Goal: Information Seeking & Learning: Learn about a topic

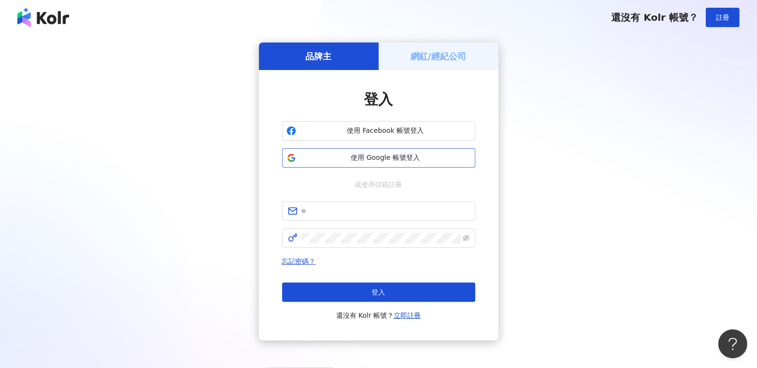
click at [384, 153] on span "使用 Google 帳號登入" at bounding box center [385, 158] width 171 height 10
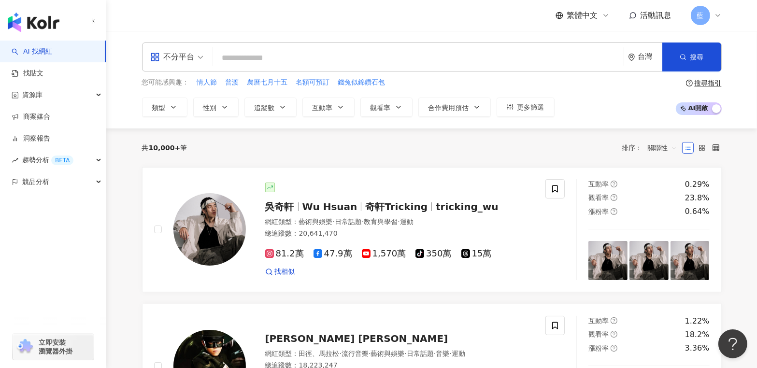
click at [197, 53] on span "不分平台" at bounding box center [176, 56] width 53 height 15
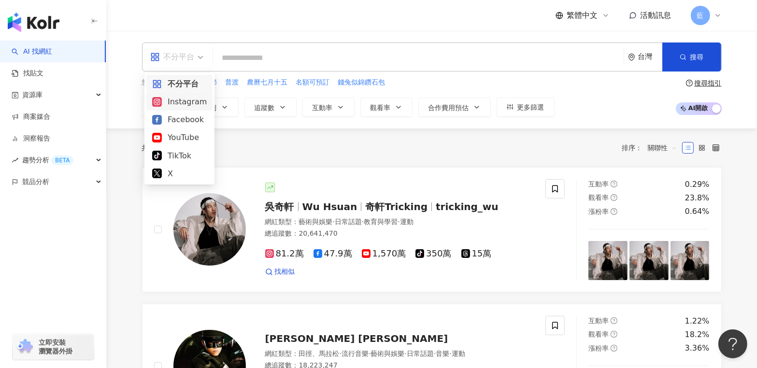
click at [188, 103] on div "Instagram" at bounding box center [179, 102] width 55 height 12
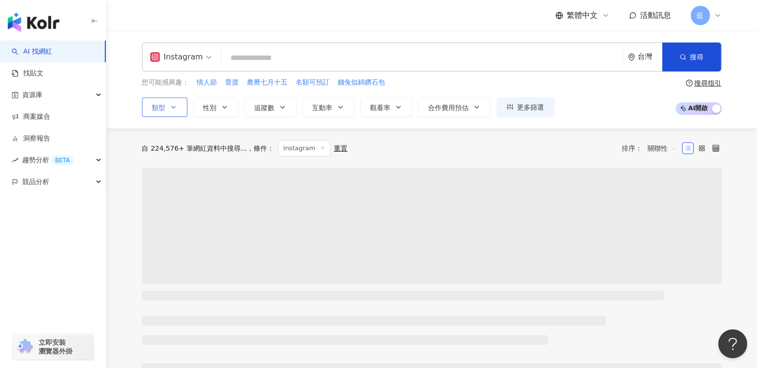
click at [179, 105] on button "類型" at bounding box center [164, 107] width 45 height 19
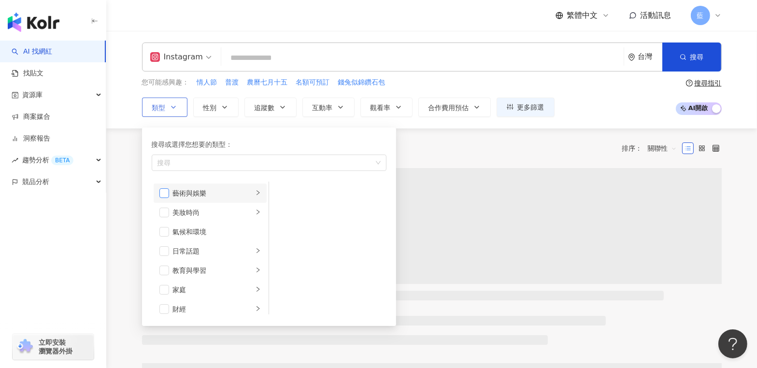
click at [166, 192] on span "button" at bounding box center [164, 193] width 10 height 10
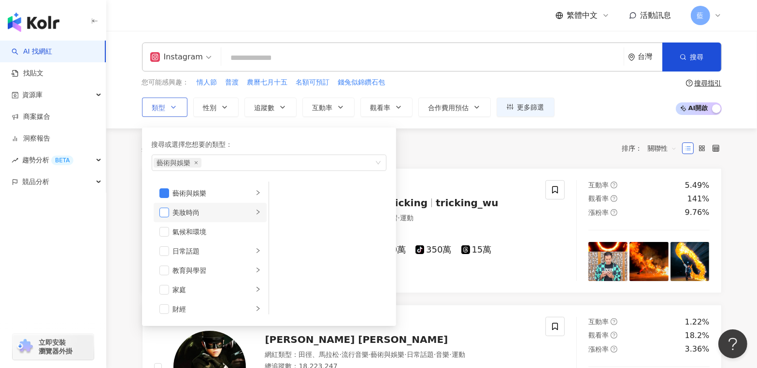
click at [165, 211] on span "button" at bounding box center [164, 213] width 10 height 10
click at [162, 233] on span "button" at bounding box center [164, 232] width 10 height 10
click at [161, 252] on span "button" at bounding box center [164, 251] width 10 height 10
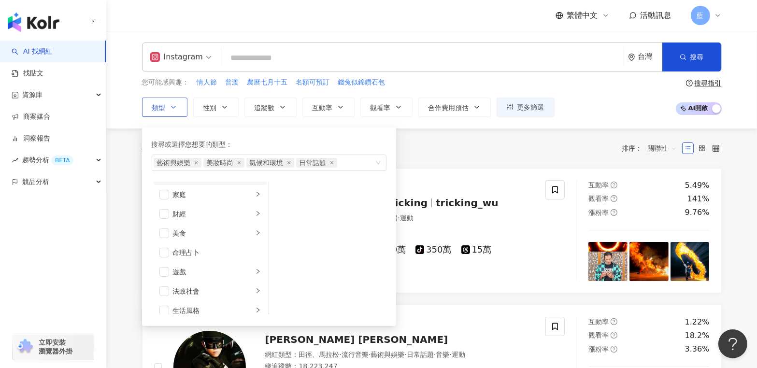
scroll to position [97, 0]
click at [162, 228] on span "button" at bounding box center [164, 232] width 10 height 10
click at [160, 307] on span "button" at bounding box center [164, 309] width 10 height 10
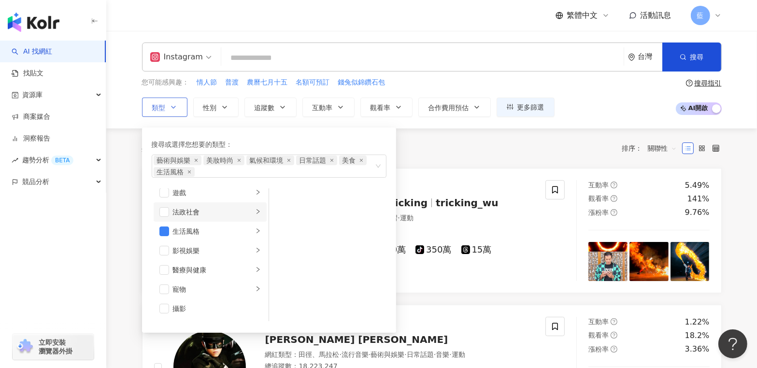
scroll to position [193, 0]
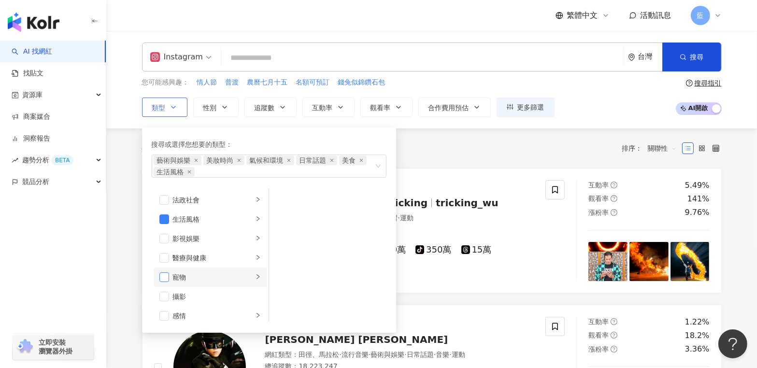
click at [161, 277] on span "button" at bounding box center [164, 277] width 10 height 10
click at [166, 297] on span "button" at bounding box center [164, 297] width 10 height 10
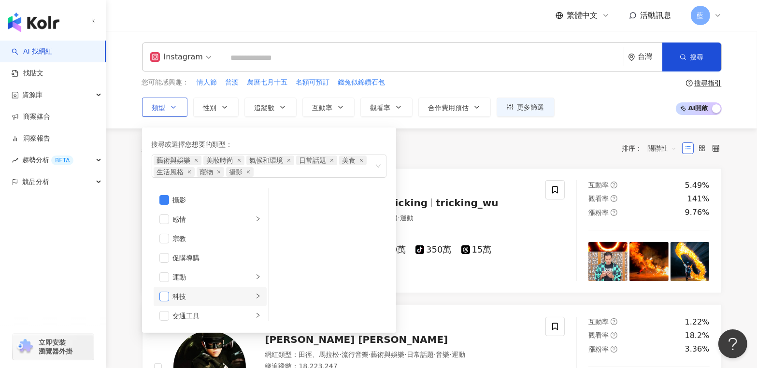
click at [168, 297] on span "button" at bounding box center [164, 297] width 10 height 10
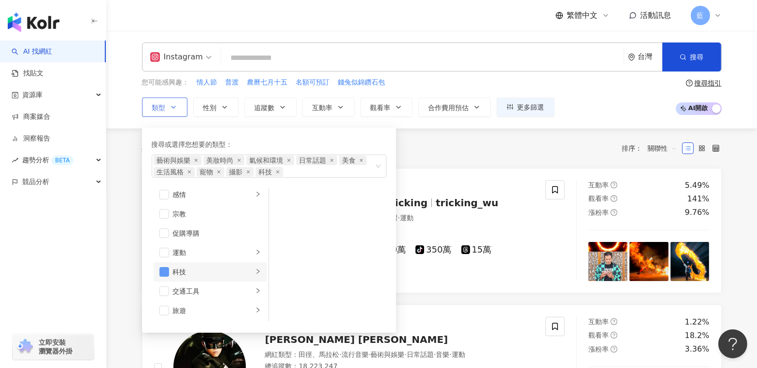
scroll to position [334, 0]
click at [165, 289] on span "button" at bounding box center [164, 291] width 10 height 10
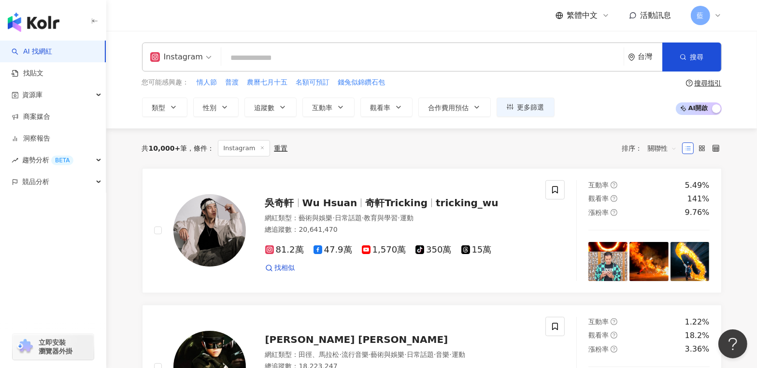
click at [445, 157] on div "共 10,000+ 筆 條件 ： Instagram 重置 排序： 關聯性" at bounding box center [431, 148] width 579 height 40
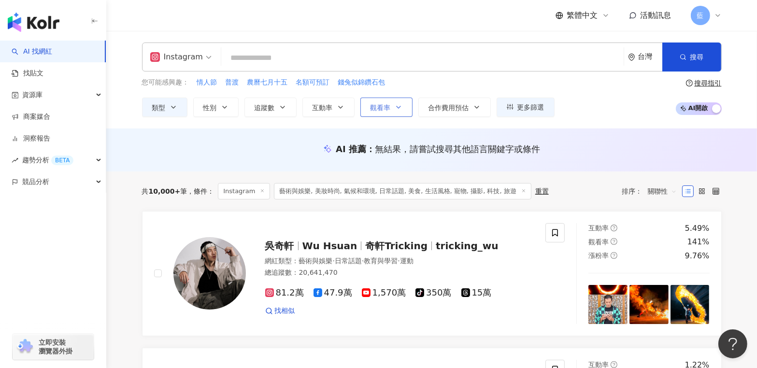
click at [370, 110] on span "觀看率" at bounding box center [380, 108] width 20 height 8
click at [331, 110] on span "互動率" at bounding box center [322, 108] width 20 height 8
click at [279, 112] on button "追蹤數" at bounding box center [270, 107] width 52 height 19
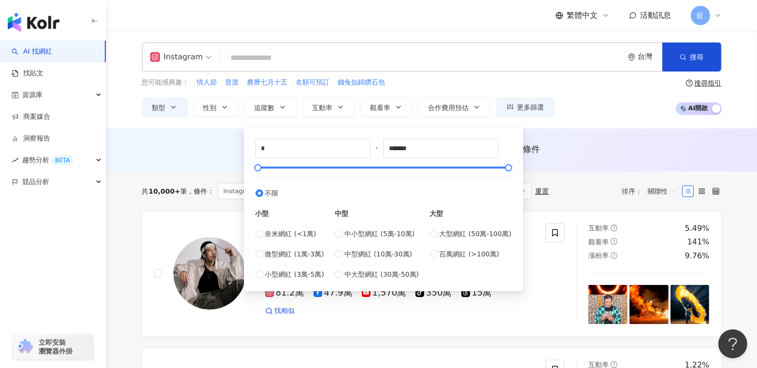
type input "*****"
click at [642, 60] on div "台灣" at bounding box center [650, 57] width 24 height 8
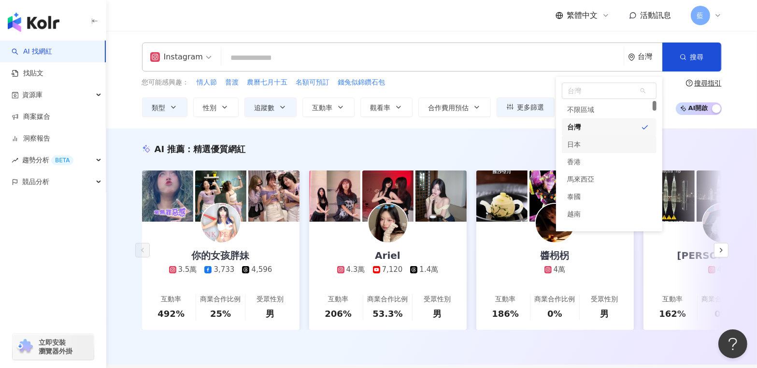
click at [581, 145] on div "日本" at bounding box center [609, 144] width 95 height 17
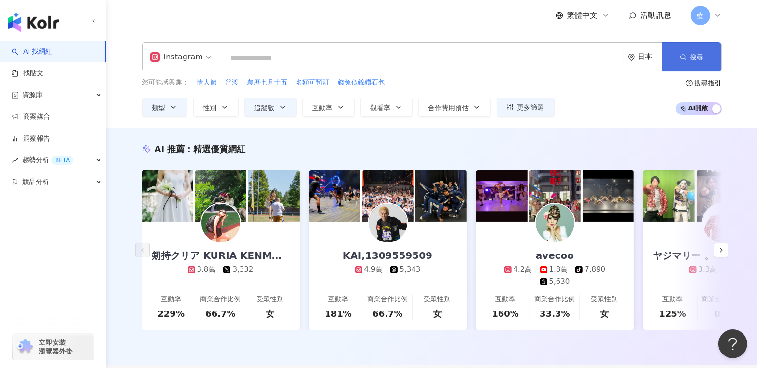
click at [688, 58] on button "搜尋" at bounding box center [691, 56] width 59 height 29
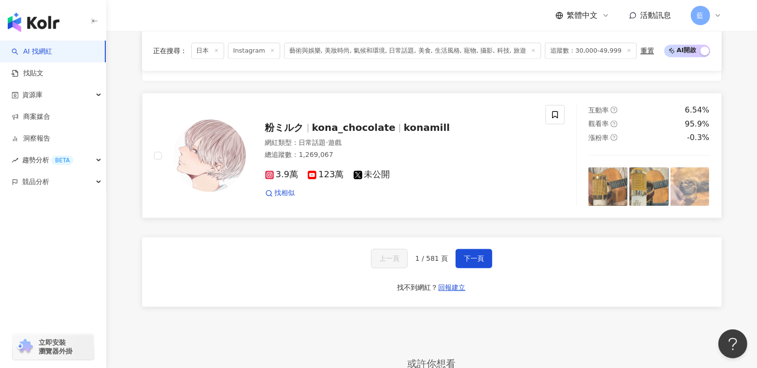
scroll to position [2221, 0]
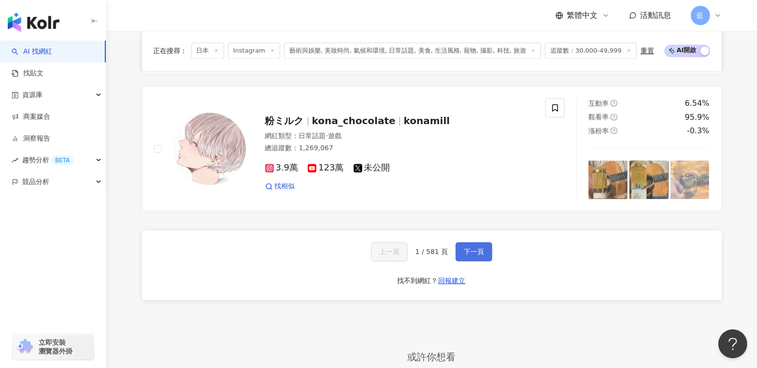
click at [466, 252] on span "下一頁" at bounding box center [474, 252] width 20 height 8
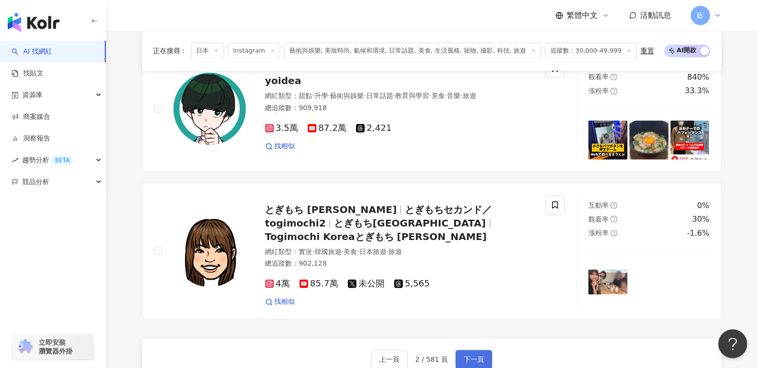
scroll to position [2097, 0]
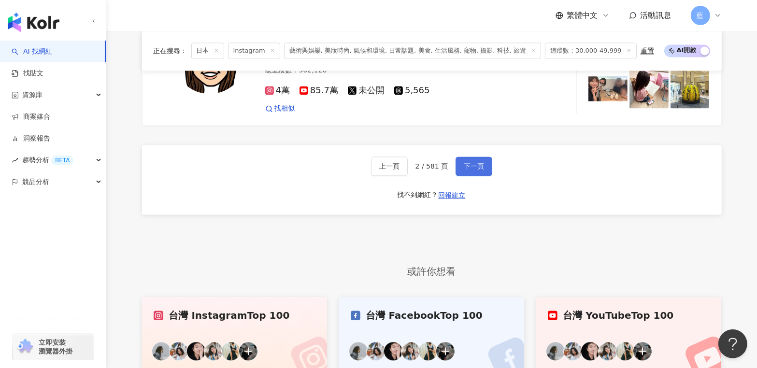
click at [479, 162] on span "下一頁" at bounding box center [474, 166] width 20 height 8
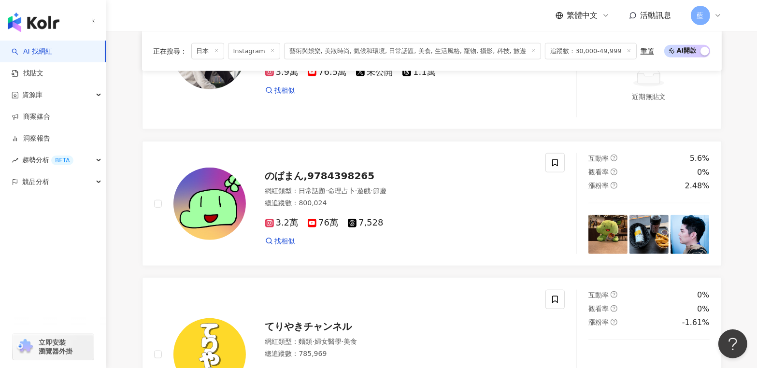
scroll to position [1989, 0]
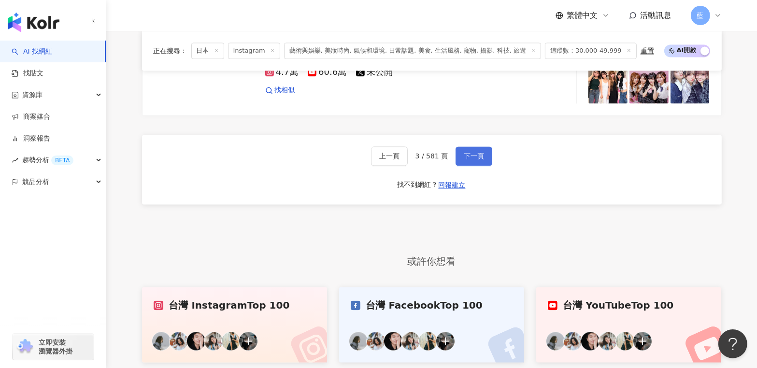
click at [478, 160] on span "下一頁" at bounding box center [474, 156] width 20 height 8
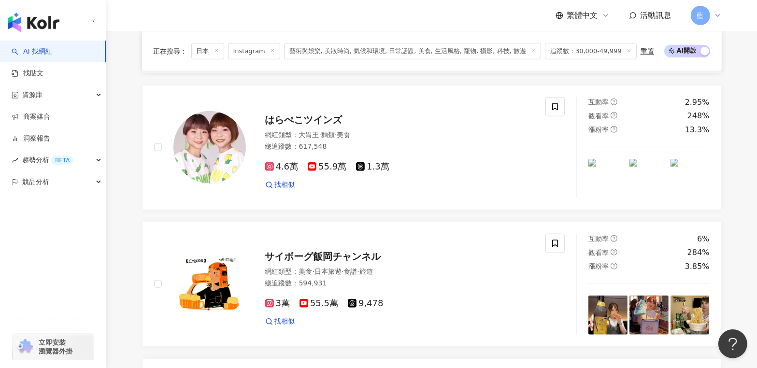
scroll to position [1987, 0]
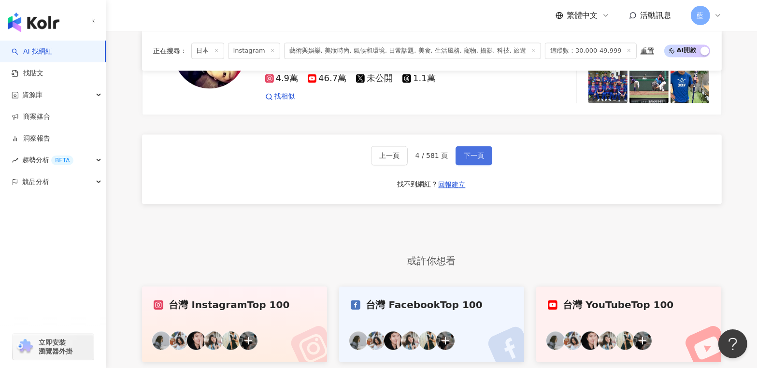
click at [478, 159] on span "下一頁" at bounding box center [474, 156] width 20 height 8
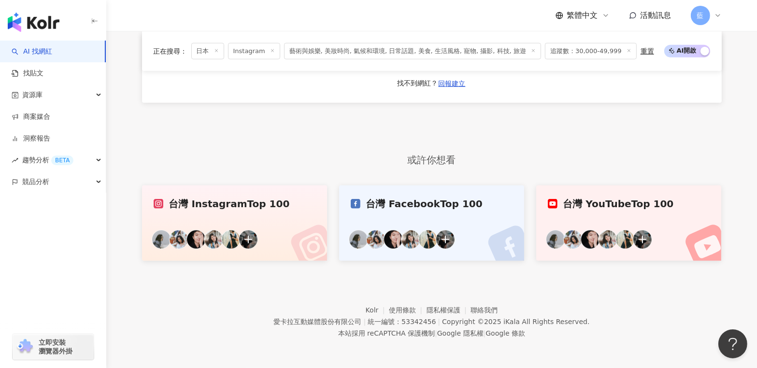
scroll to position [854, 0]
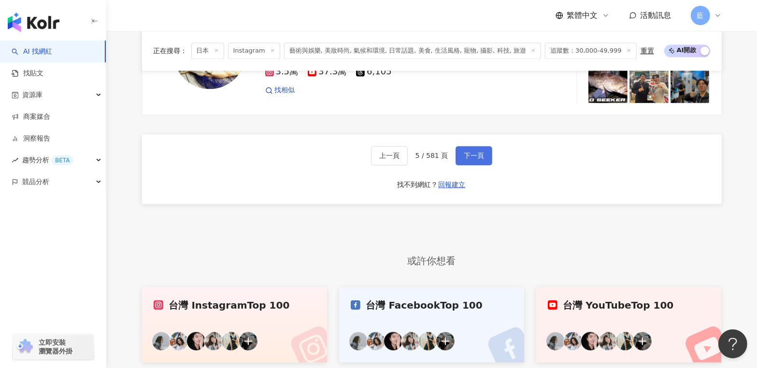
click at [478, 159] on span "下一頁" at bounding box center [474, 156] width 20 height 8
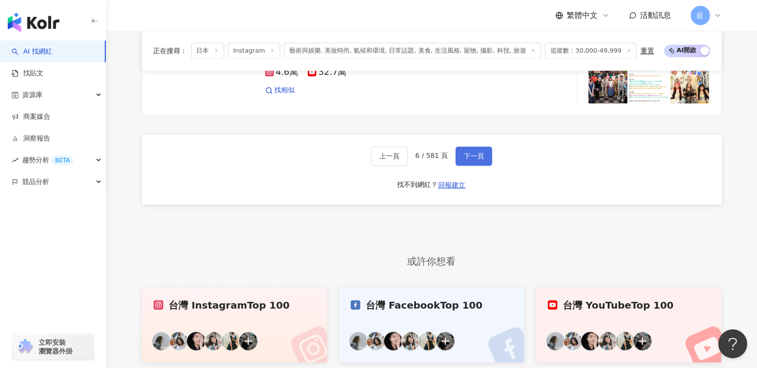
click at [478, 160] on span "下一頁" at bounding box center [474, 156] width 20 height 8
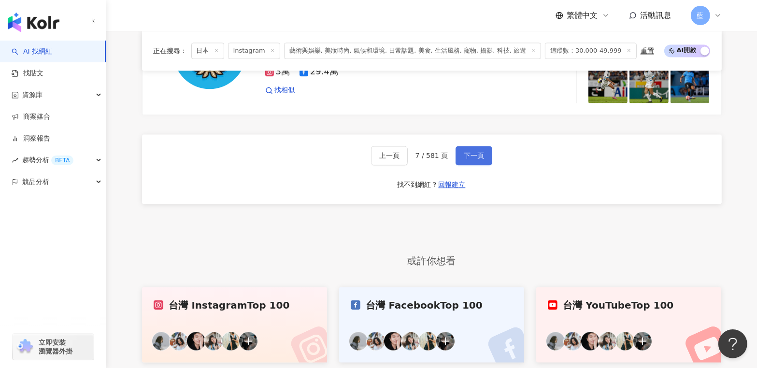
click at [478, 159] on span "下一頁" at bounding box center [474, 156] width 20 height 8
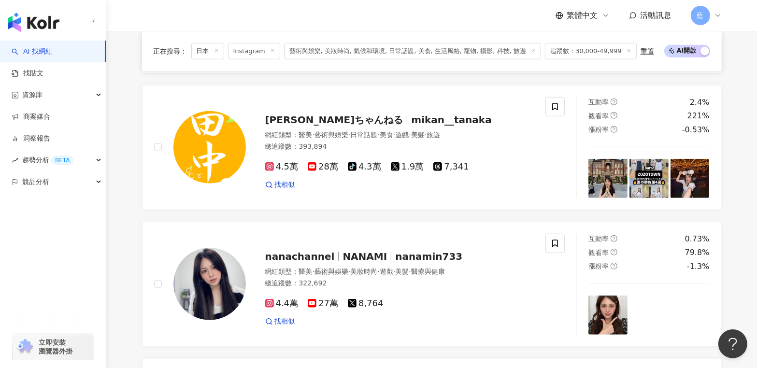
scroll to position [1916, 0]
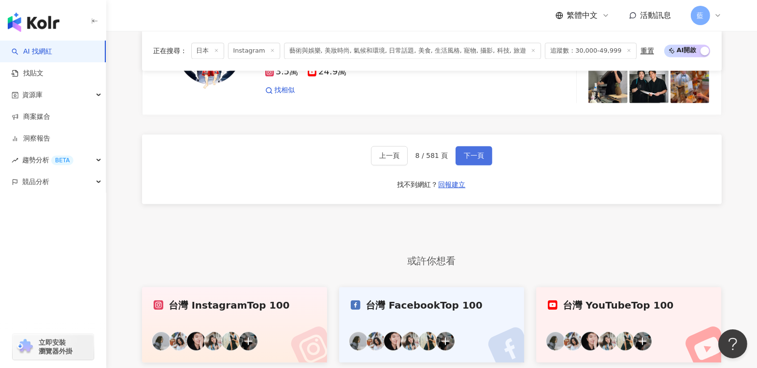
click at [478, 159] on span "下一頁" at bounding box center [474, 156] width 20 height 8
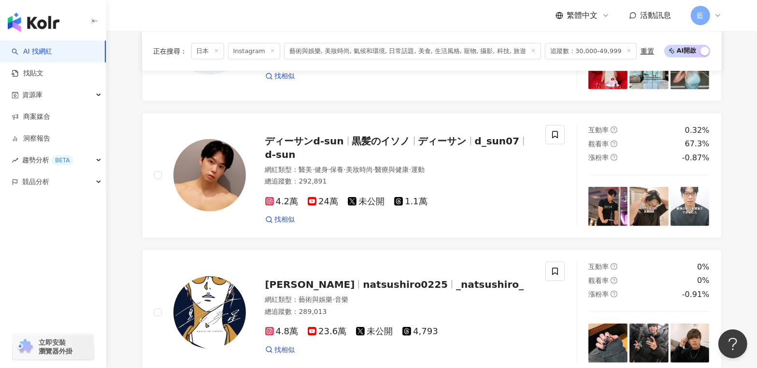
scroll to position [1933, 0]
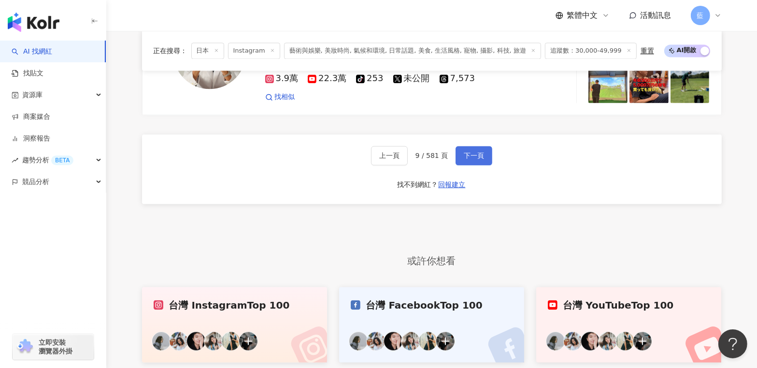
click at [478, 159] on span "下一頁" at bounding box center [474, 156] width 20 height 8
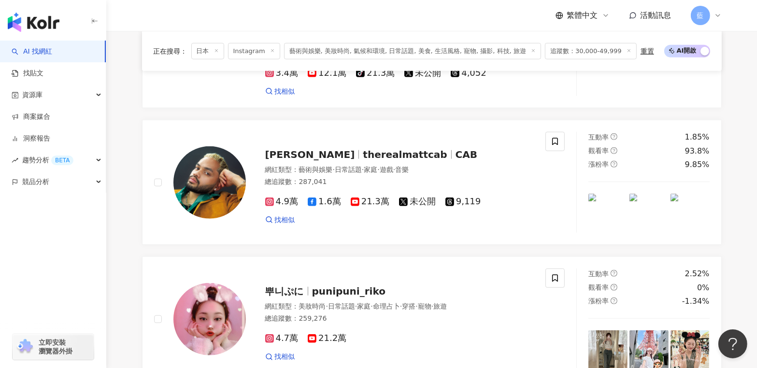
scroll to position [1916, 0]
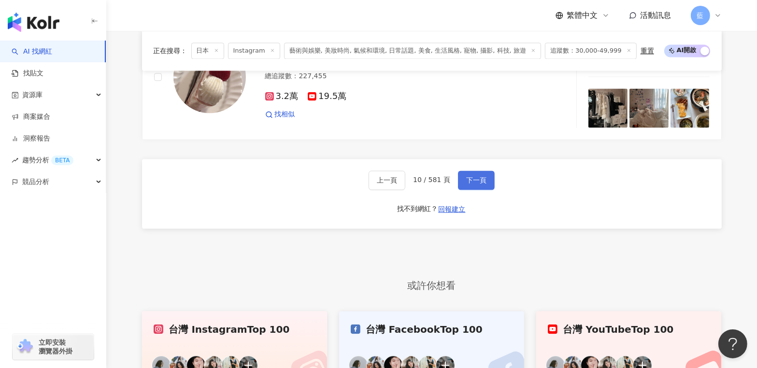
click at [478, 176] on span "下一頁" at bounding box center [476, 180] width 20 height 8
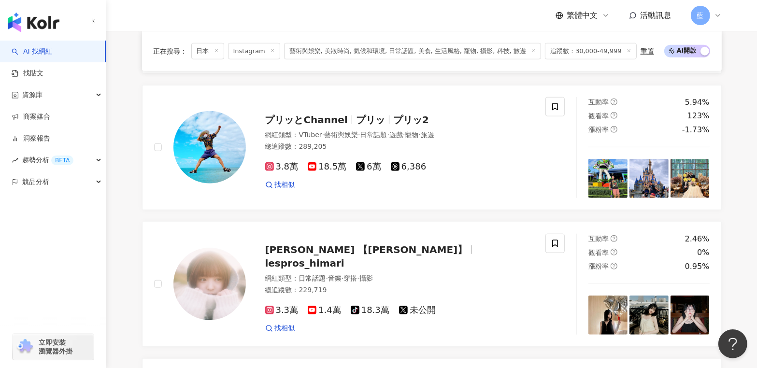
scroll to position [2015, 0]
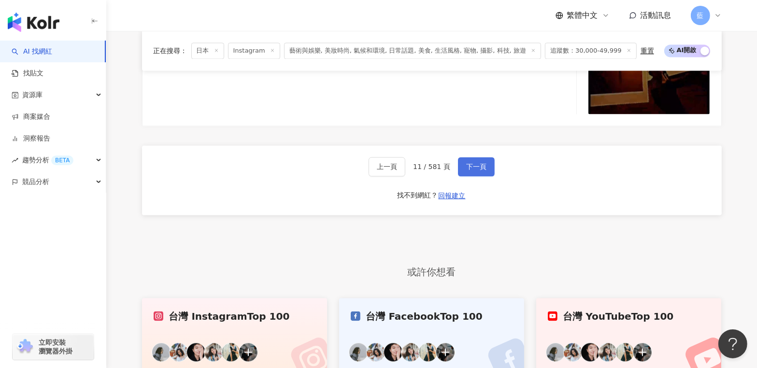
click at [478, 163] on span "下一頁" at bounding box center [476, 167] width 20 height 8
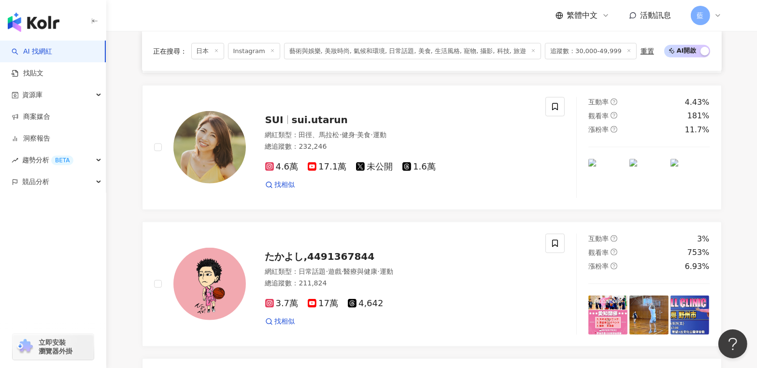
scroll to position [1905, 0]
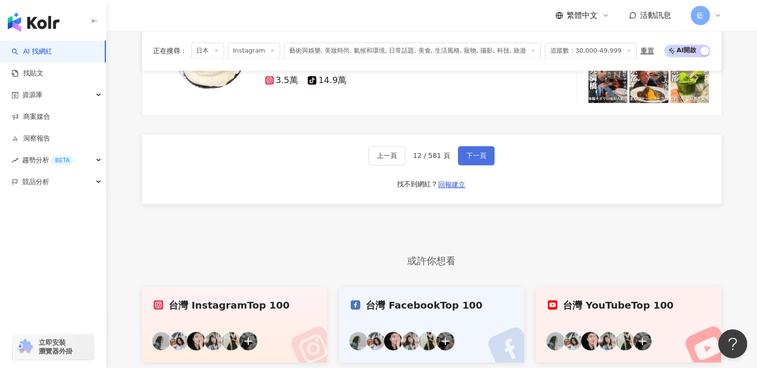
click at [478, 159] on span "下一頁" at bounding box center [476, 156] width 20 height 8
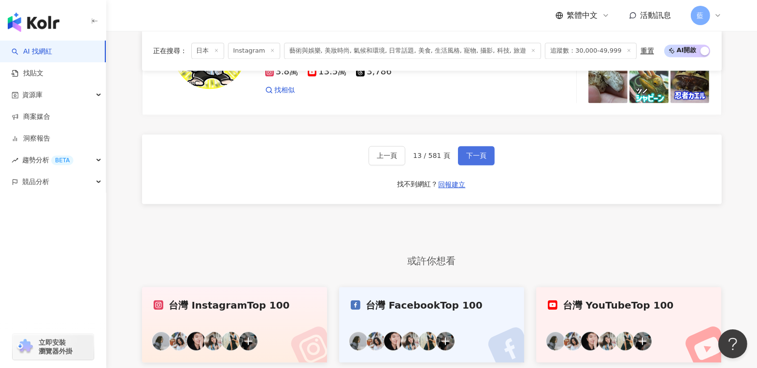
click at [478, 159] on span "下一頁" at bounding box center [476, 156] width 20 height 8
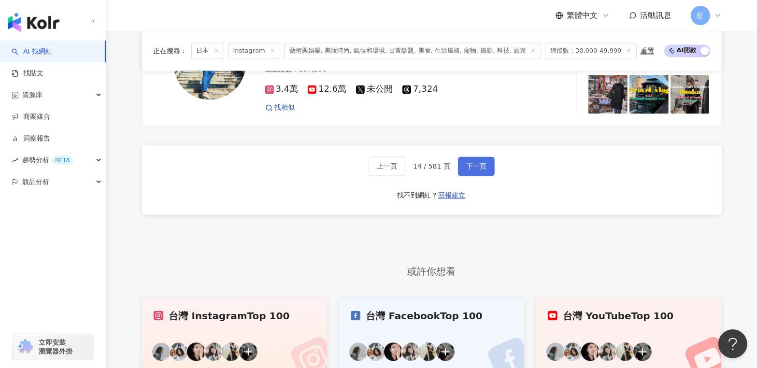
click at [478, 162] on span "下一頁" at bounding box center [476, 166] width 20 height 8
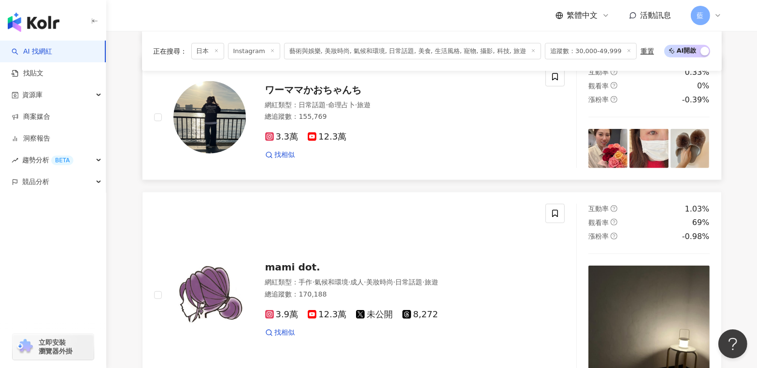
scroll to position [0, 0]
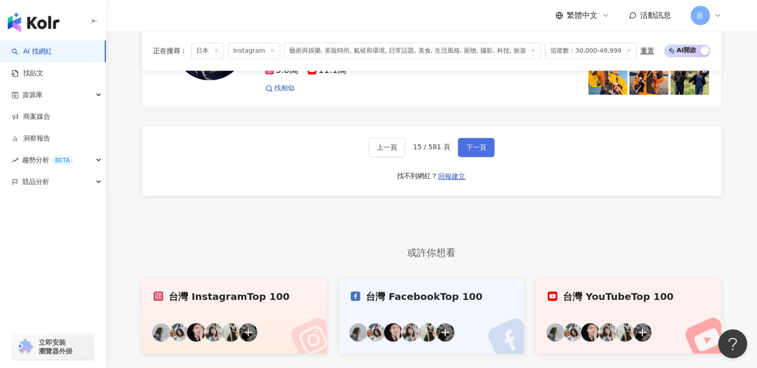
click at [473, 157] on button "下一頁" at bounding box center [476, 147] width 37 height 19
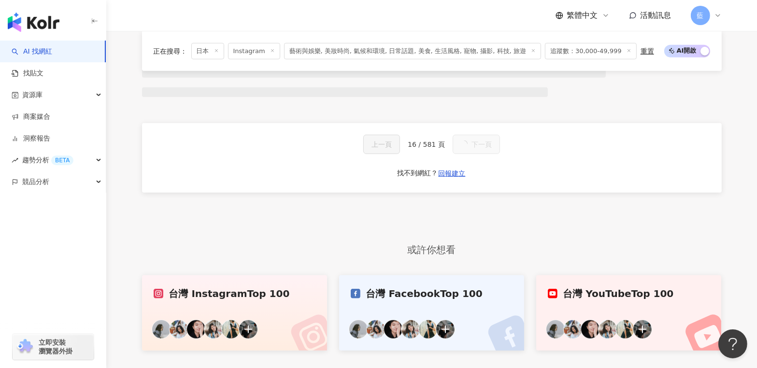
click at [473, 154] on button "下一頁" at bounding box center [475, 144] width 47 height 19
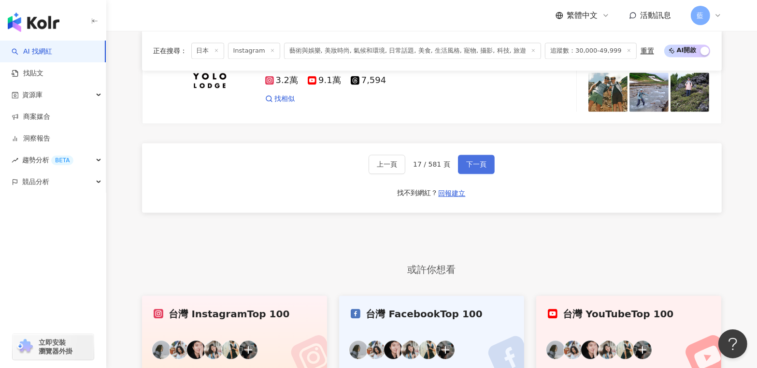
click at [473, 157] on button "下一頁" at bounding box center [476, 164] width 37 height 19
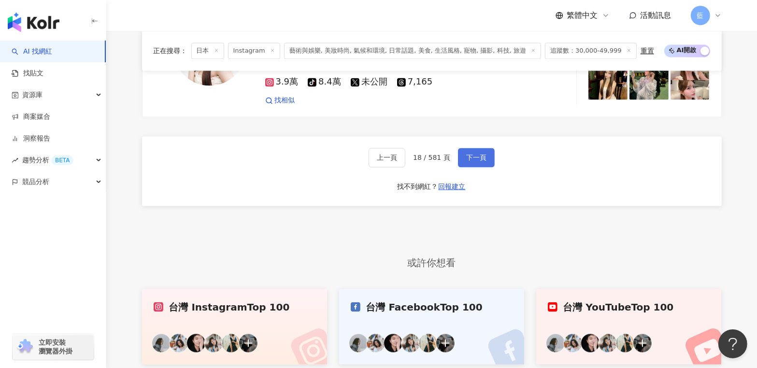
click at [473, 157] on button "下一頁" at bounding box center [476, 157] width 37 height 19
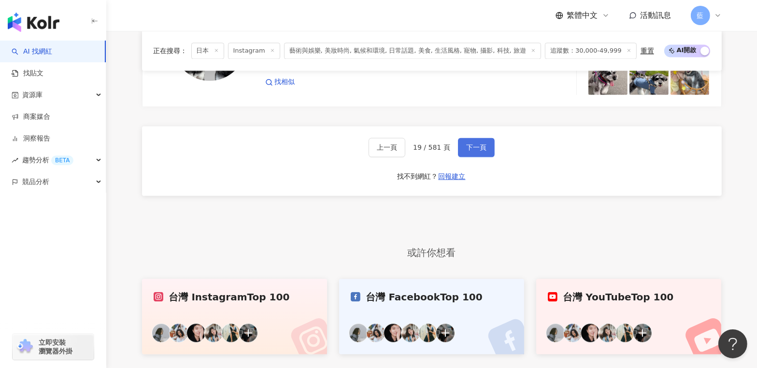
click at [473, 157] on button "下一頁" at bounding box center [476, 147] width 37 height 19
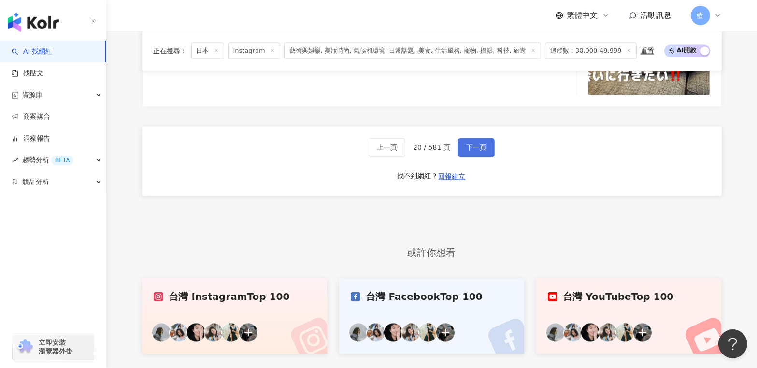
click at [473, 157] on button "下一頁" at bounding box center [476, 147] width 37 height 19
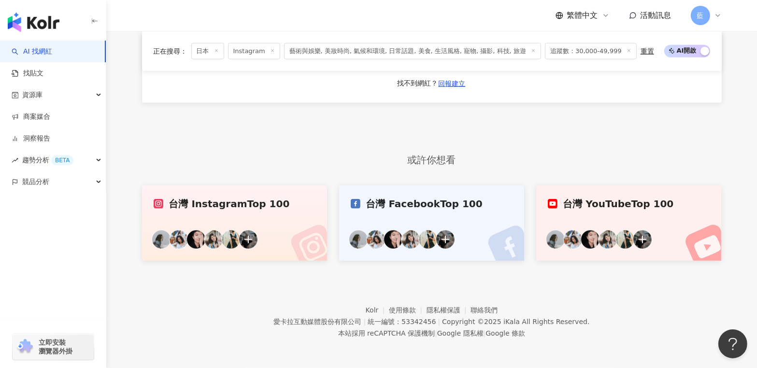
scroll to position [862, 0]
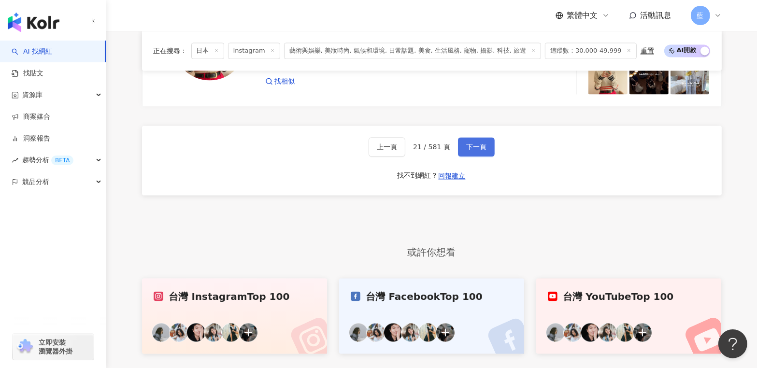
click at [473, 156] on button "下一頁" at bounding box center [476, 146] width 37 height 19
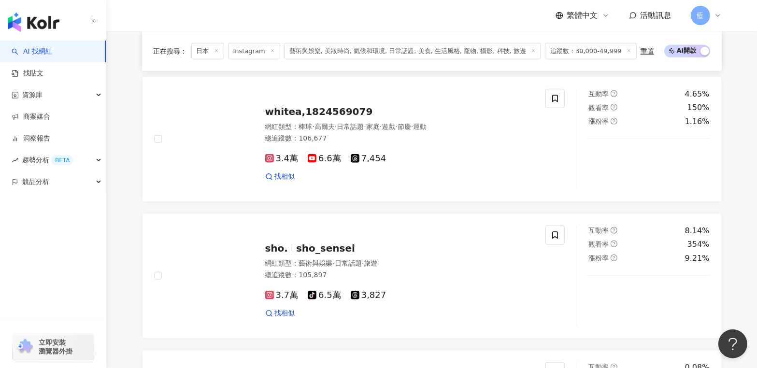
scroll to position [1914, 0]
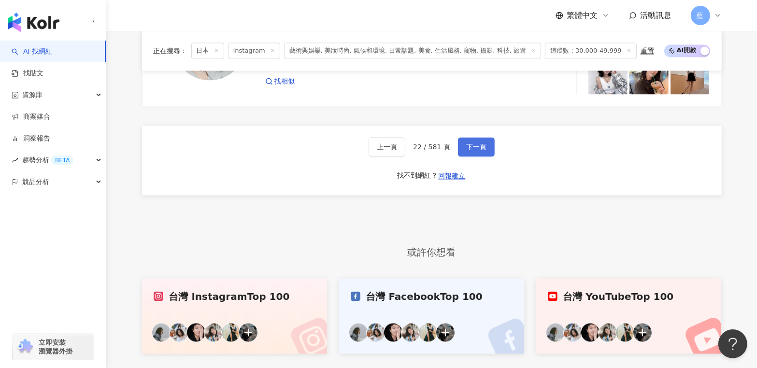
click at [473, 156] on button "下一頁" at bounding box center [476, 146] width 37 height 19
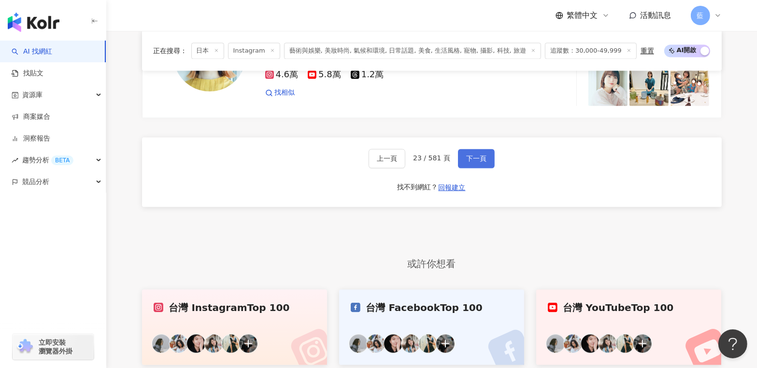
click at [473, 157] on button "下一頁" at bounding box center [476, 158] width 37 height 19
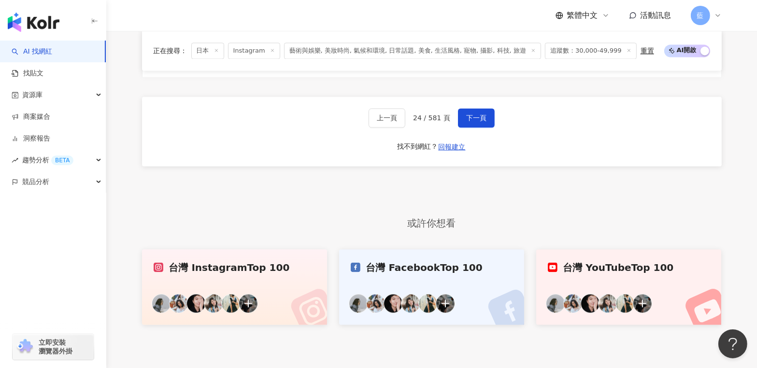
scroll to position [1865, 0]
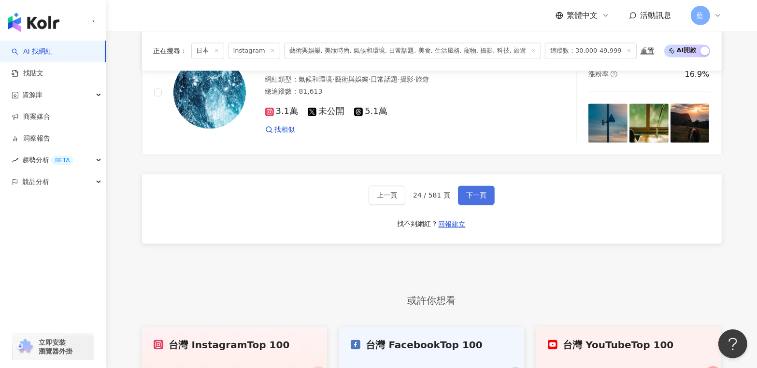
click at [489, 203] on button "下一頁" at bounding box center [476, 195] width 37 height 19
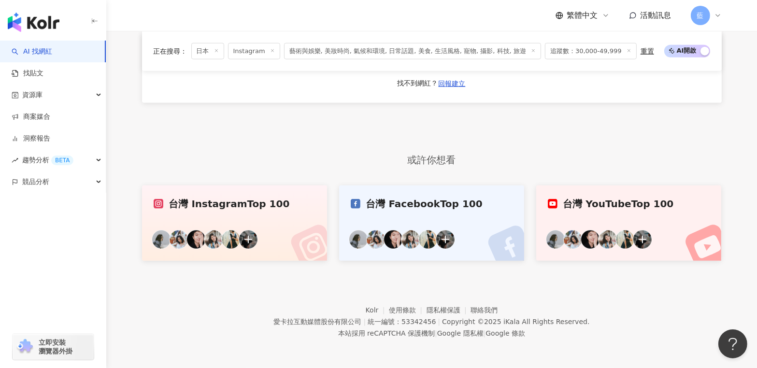
scroll to position [813, 0]
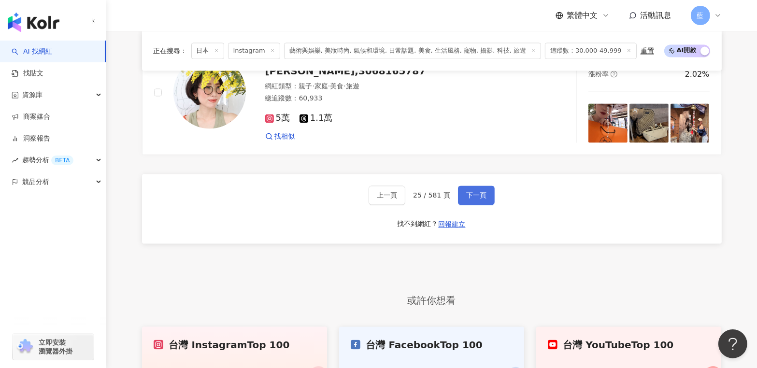
click at [481, 199] on span "下一頁" at bounding box center [476, 196] width 20 height 8
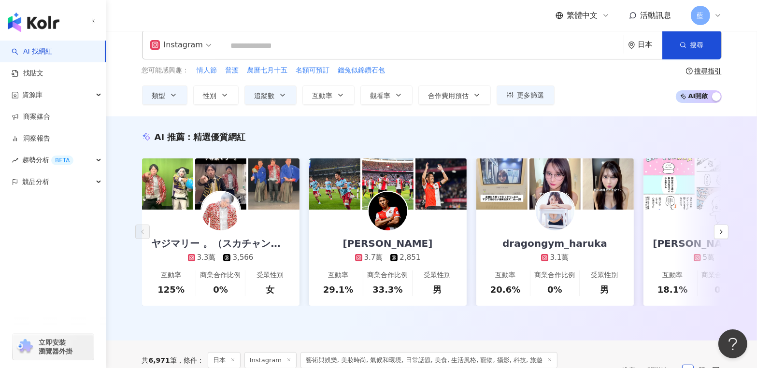
scroll to position [4, 0]
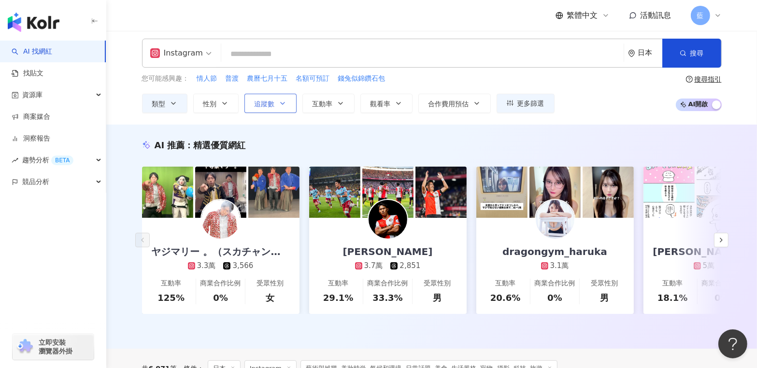
click at [272, 103] on span "追蹤數" at bounding box center [264, 104] width 20 height 8
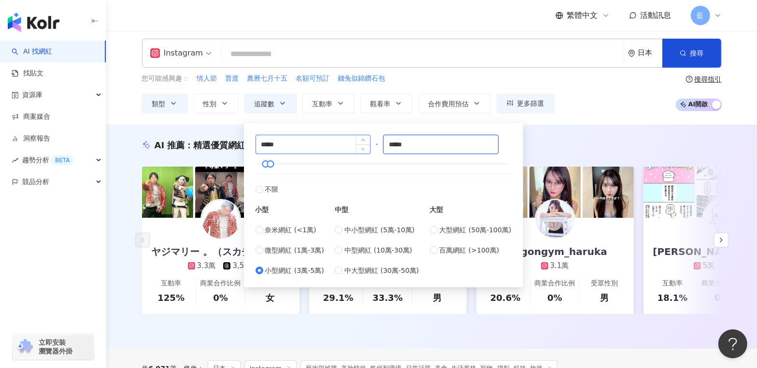
drag, startPoint x: 430, startPoint y: 141, endPoint x: 350, endPoint y: 136, distance: 80.4
click at [350, 136] on div "***** - ***** 不限 小型 奈米網紅 (<1萬) 微型網紅 (1萬-3萬) 小型網紅 (3萬-5萬) 中型 中小型網紅 (5萬-10萬) 中型網紅…" at bounding box center [383, 205] width 256 height 141
drag, startPoint x: 301, startPoint y: 144, endPoint x: 174, endPoint y: 133, distance: 127.0
type input "*****"
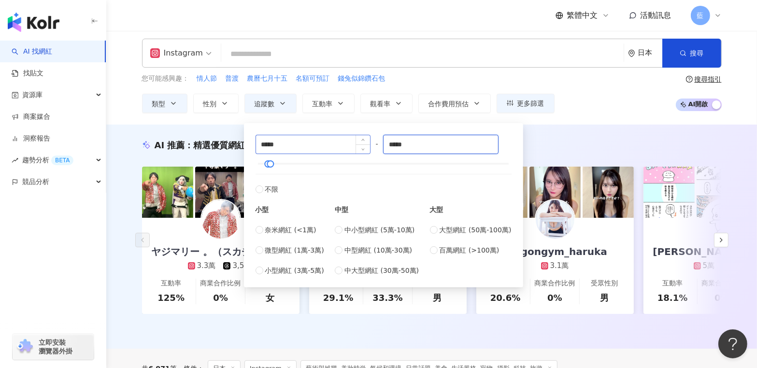
drag, startPoint x: 424, startPoint y: 141, endPoint x: 300, endPoint y: 143, distance: 123.6
click at [301, 143] on div "***** - ***** 不限 小型 奈米網紅 (<1萬) 微型網紅 (1萬-3萬) 小型網紅 (3萬-5萬) 中型 中小型網紅 (5萬-10萬) 中型網紅…" at bounding box center [383, 205] width 256 height 141
type input "*****"
click at [313, 324] on div "AI 推薦 ： 精選優質網紅 ヤジマリー 。（スカチャン）,2207009296 3.3萬 3,566 互動率 125% 商業合作比例 0% 受眾性別 女 渡…" at bounding box center [432, 238] width 618 height 199
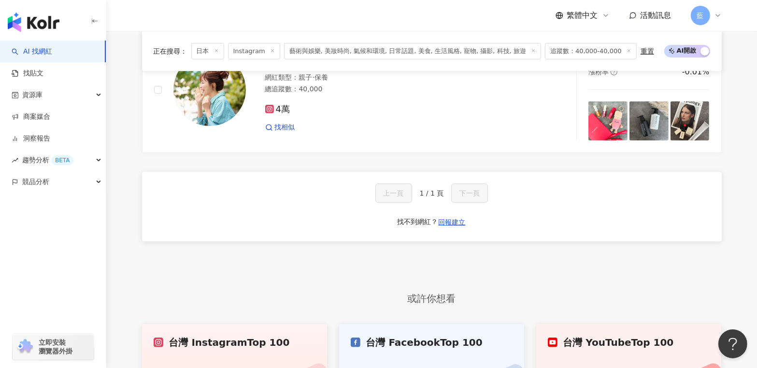
scroll to position [292, 0]
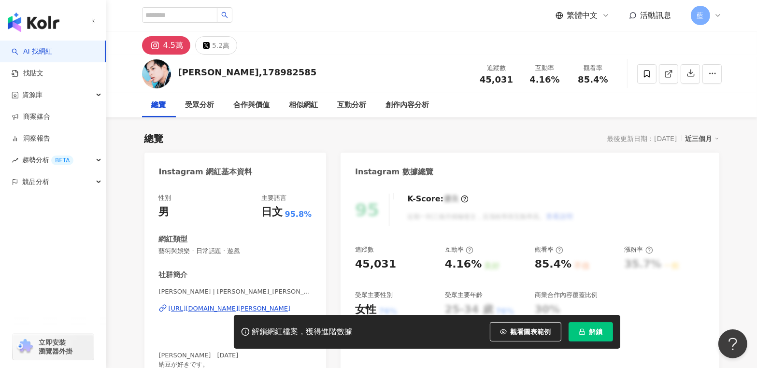
click at [250, 307] on div "https://www.instagram.com/takeshi__naoki/" at bounding box center [230, 308] width 122 height 9
drag, startPoint x: 155, startPoint y: 165, endPoint x: 319, endPoint y: 309, distance: 217.9
click at [319, 309] on div "Instagram 網紅基本資料 性別 男 主要語言 日文 95.8% 網紅類型 藝術與娛樂 · 日常話題 · 遊戲 社群簡介 武子直輝 | takeshi_…" at bounding box center [235, 277] width 182 height 248
copy div "Instagram 網紅基本資料 性別 男 主要語言 日文 95.8% 網紅類型 藝術與娛樂 · 日常話題 · 遊戲 社群簡介 武子直輝 | takeshi_…"
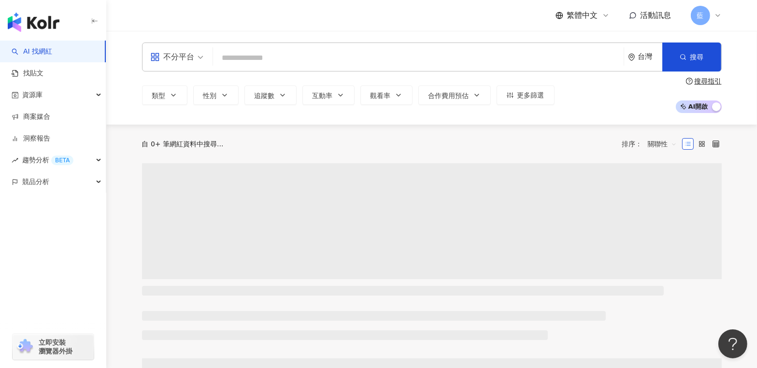
click at [268, 60] on input "search" at bounding box center [418, 58] width 403 height 18
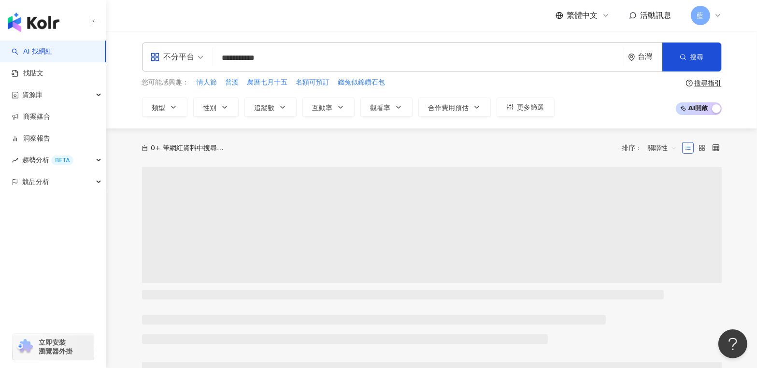
type input "**********"
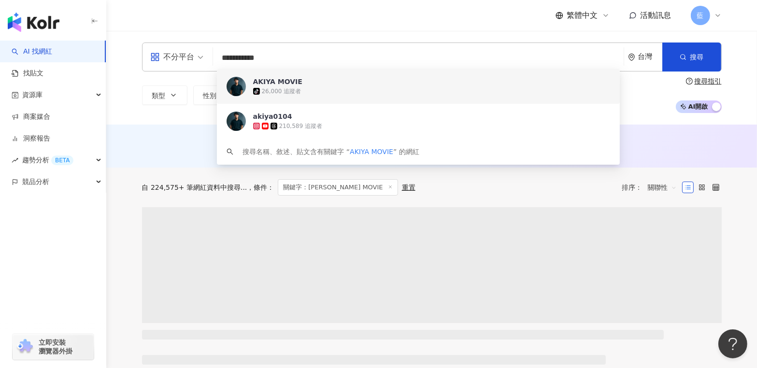
click at [282, 86] on div "tiktok-icon 26,000 追蹤者" at bounding box center [431, 91] width 357 height 10
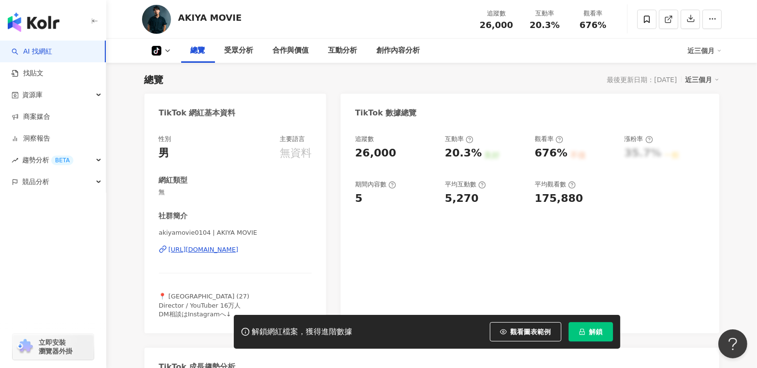
scroll to position [48, 0]
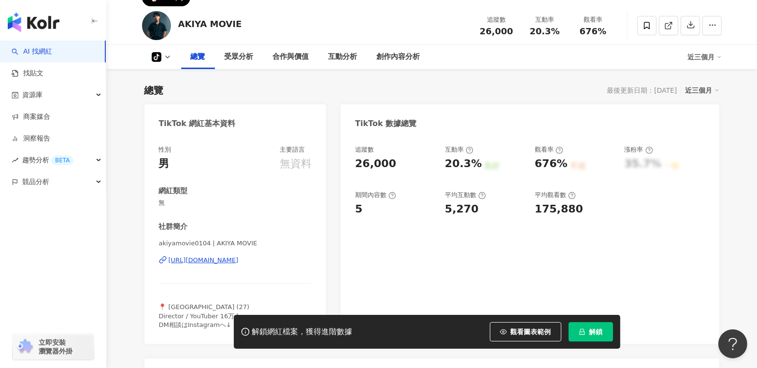
click at [159, 122] on div "TikTok 網紅基本資料" at bounding box center [197, 123] width 77 height 11
click at [156, 150] on div "性別 男 主要語言 無資料 網紅類型 無 社群簡介 akiyamovie0104 | AKIYA MOVIE https://www.tiktok.com/s…" at bounding box center [235, 240] width 182 height 208
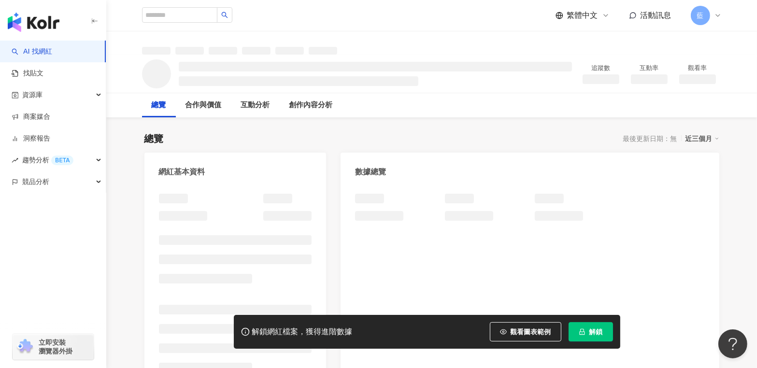
click at [33, 20] on img "button" at bounding box center [34, 22] width 52 height 19
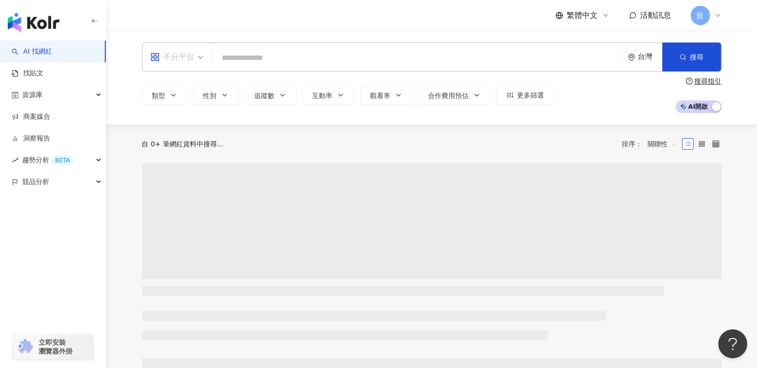
click at [199, 58] on span "不分平台" at bounding box center [176, 56] width 53 height 15
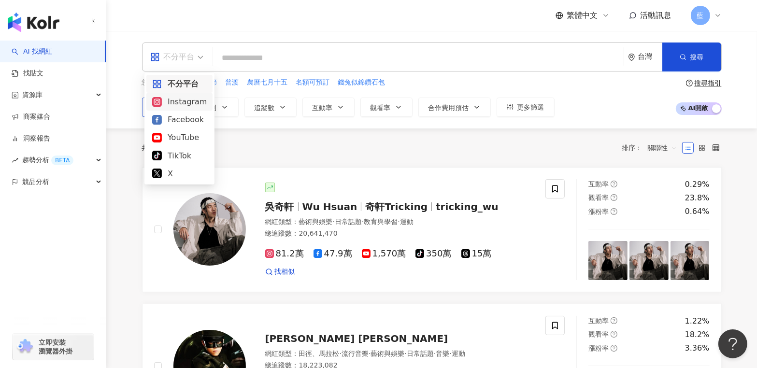
click at [177, 99] on div "Instagram" at bounding box center [179, 102] width 55 height 12
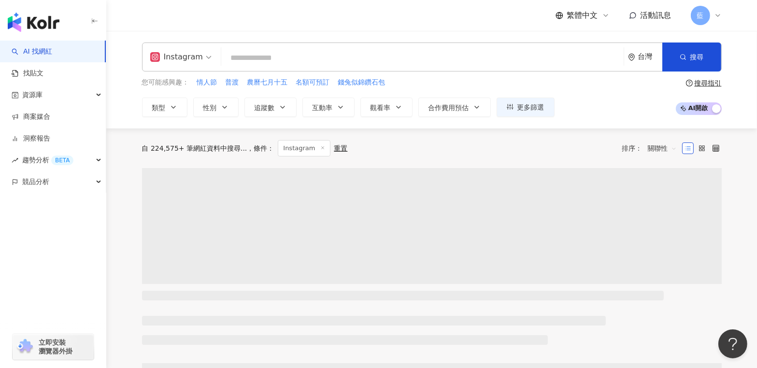
click at [254, 56] on input "search" at bounding box center [422, 58] width 394 height 18
paste input "**********"
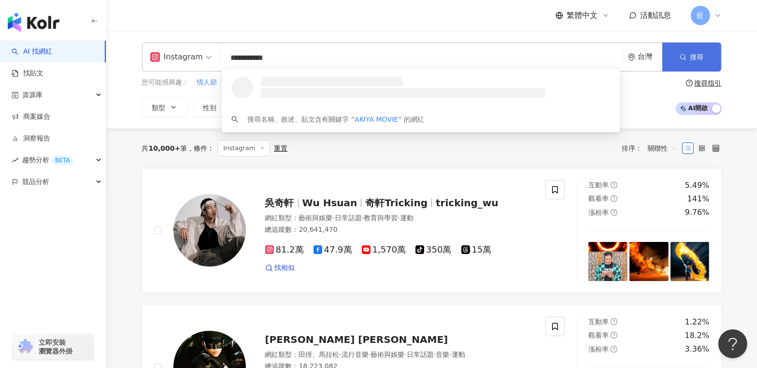
type input "**********"
click at [713, 58] on button "搜尋" at bounding box center [691, 56] width 59 height 29
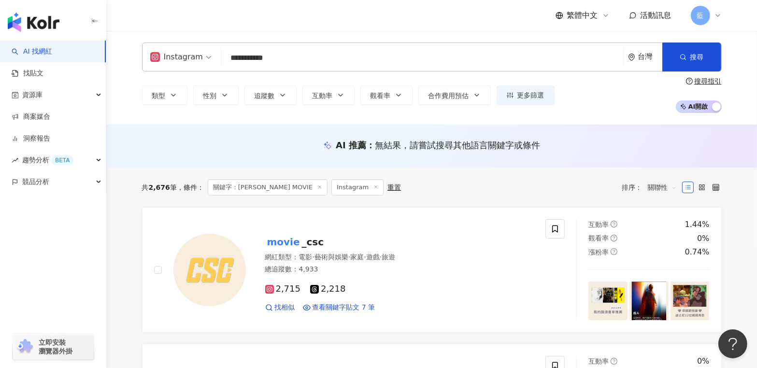
click at [644, 55] on div "台灣" at bounding box center [650, 57] width 24 height 8
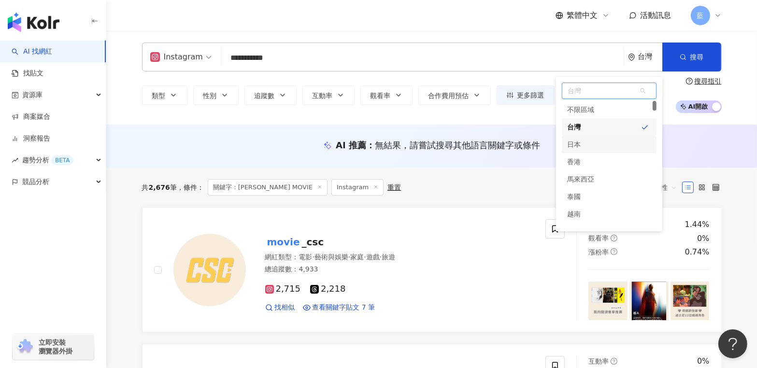
click at [577, 141] on div "日本" at bounding box center [574, 144] width 14 height 17
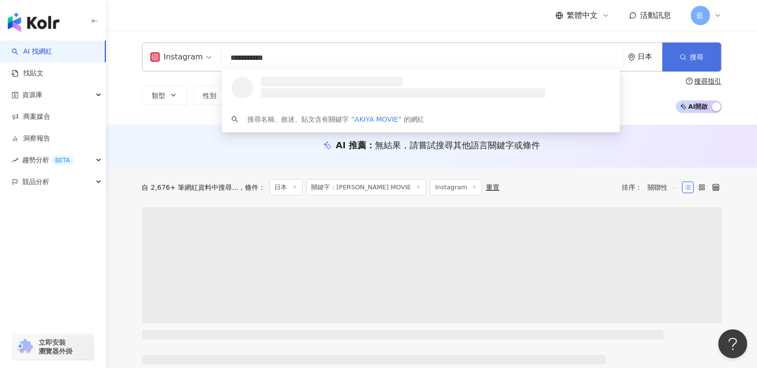
click at [702, 60] on span "搜尋" at bounding box center [697, 57] width 14 height 8
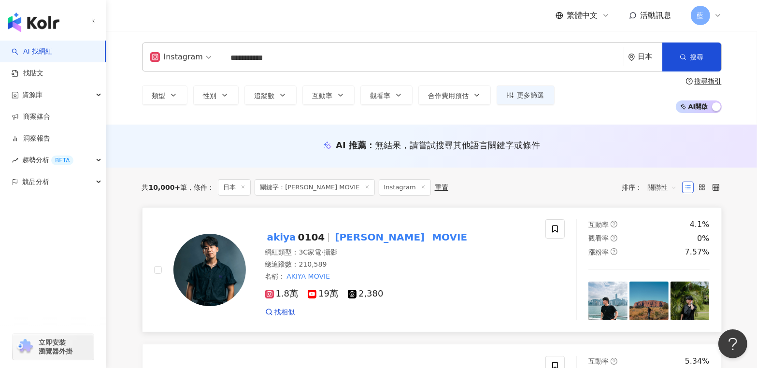
click at [348, 238] on mark "AKIYA" at bounding box center [380, 236] width 94 height 15
